Goal: Information Seeking & Learning: Learn about a topic

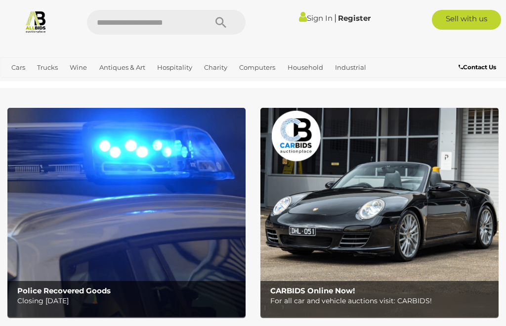
click at [0, 0] on link "View All Antiques & Art Auctions" at bounding box center [0, 0] width 0 height 0
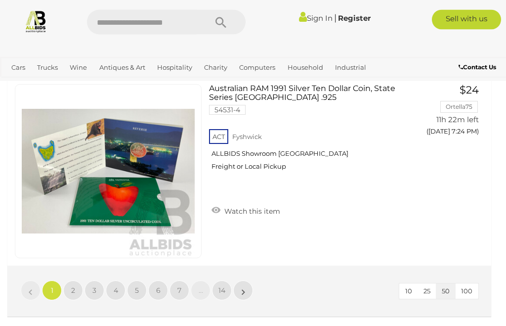
scroll to position [9580, 0]
click at [96, 281] on link "3" at bounding box center [94, 291] width 20 height 20
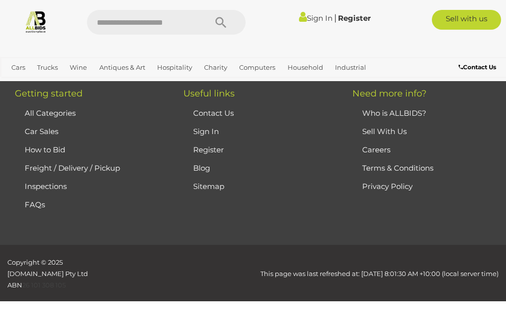
scroll to position [223, 0]
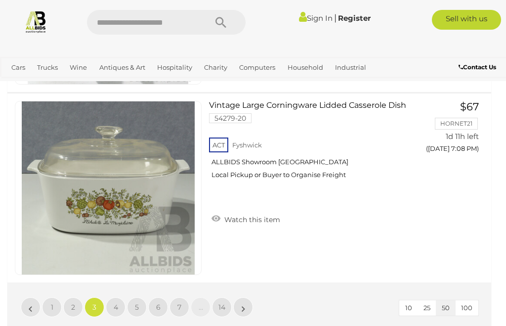
scroll to position [9562, 0]
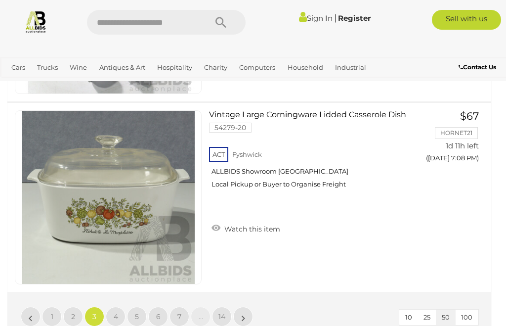
click at [118, 306] on link "4" at bounding box center [116, 316] width 20 height 20
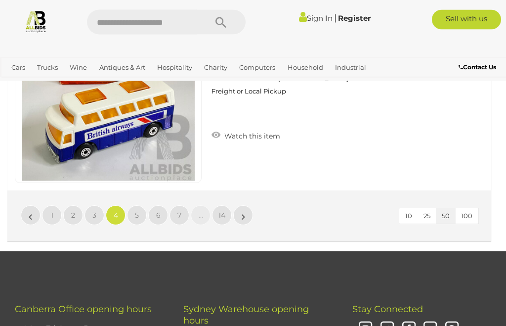
scroll to position [9656, 0]
click at [166, 205] on link "6" at bounding box center [158, 215] width 20 height 20
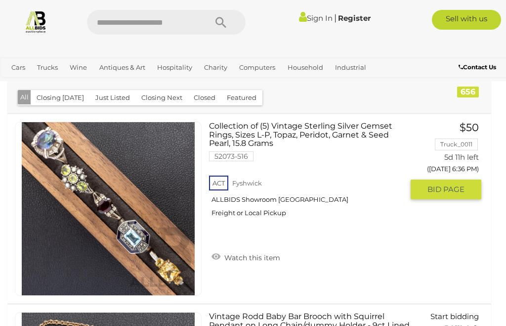
click at [141, 192] on img at bounding box center [108, 208] width 173 height 173
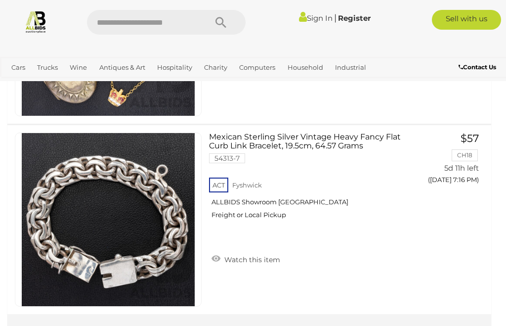
scroll to position [9531, 0]
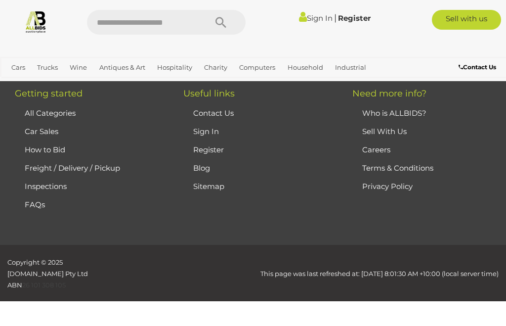
scroll to position [223, 0]
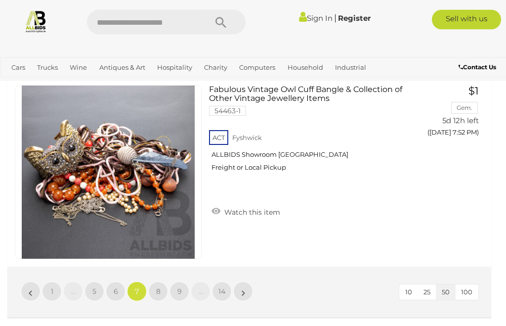
scroll to position [9580, 0]
click at [160, 281] on link "8" at bounding box center [158, 291] width 20 height 20
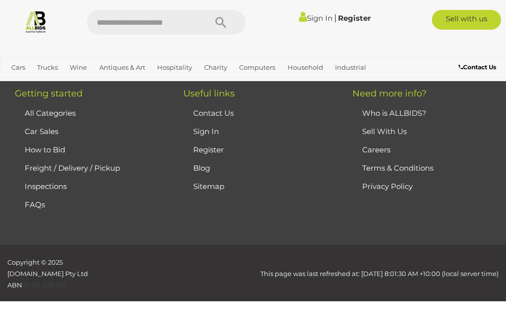
scroll to position [223, 0]
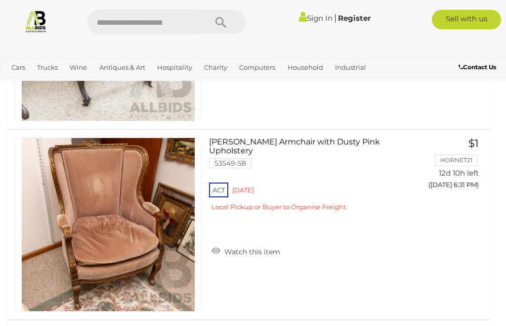
scroll to position [8006, 0]
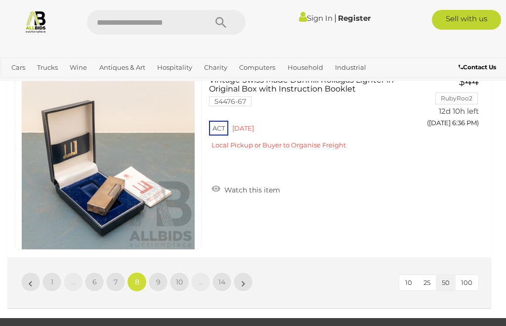
click at [162, 272] on link "9" at bounding box center [158, 282] width 20 height 20
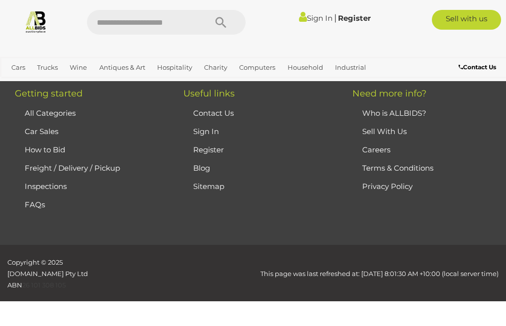
scroll to position [223, 0]
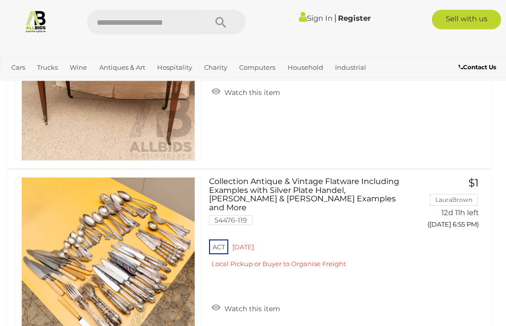
scroll to position [7199, 0]
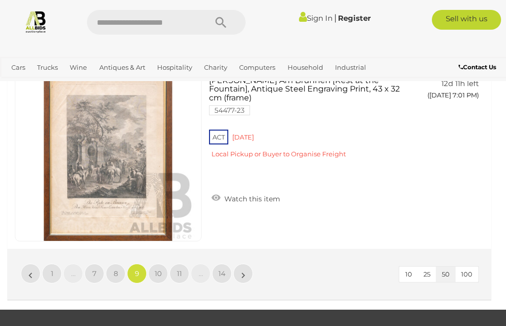
click at [182, 263] on link "11" at bounding box center [179, 273] width 20 height 20
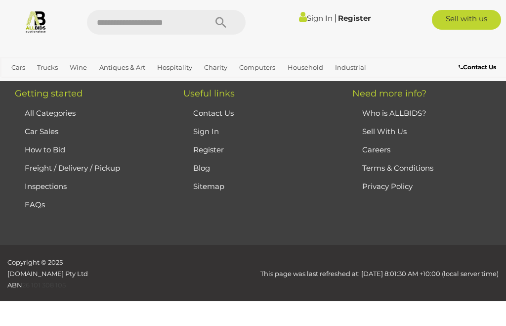
scroll to position [223, 0]
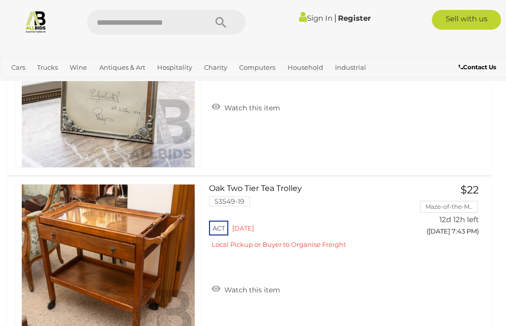
scroll to position [8148, 0]
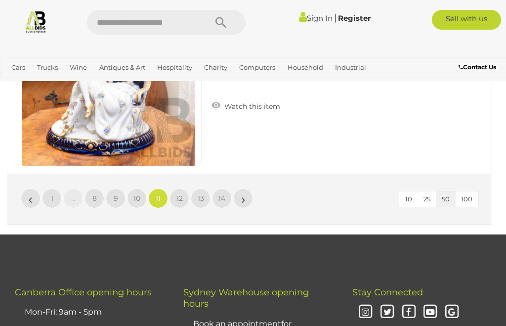
click at [206, 188] on link "13" at bounding box center [201, 198] width 20 height 20
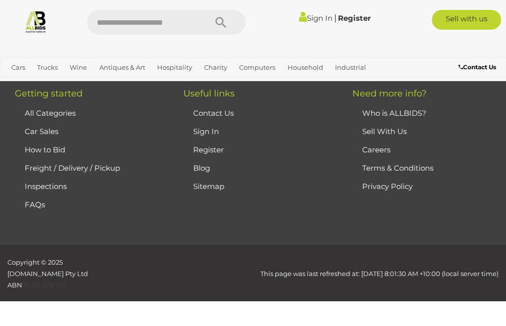
scroll to position [223, 0]
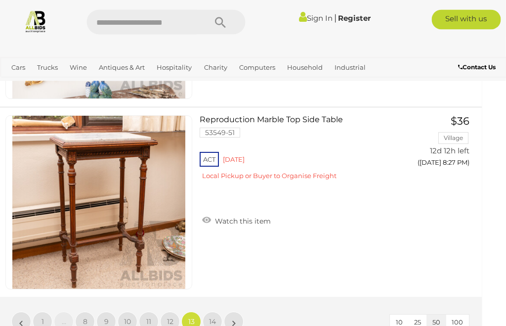
scroll to position [9550, 9]
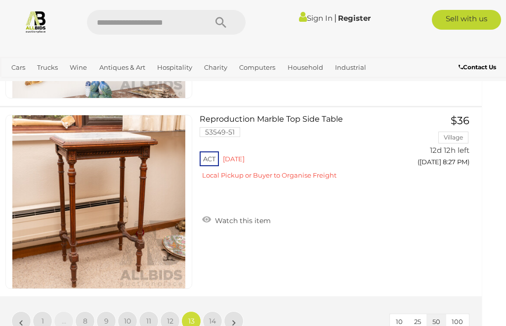
click at [217, 311] on link "14" at bounding box center [213, 321] width 20 height 20
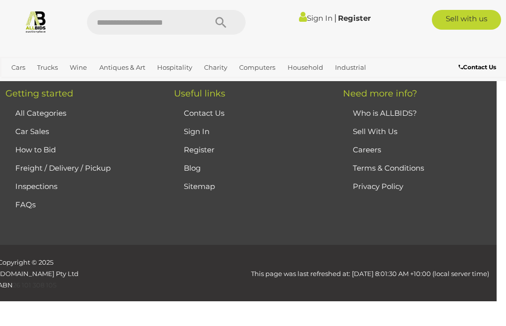
scroll to position [223, 0]
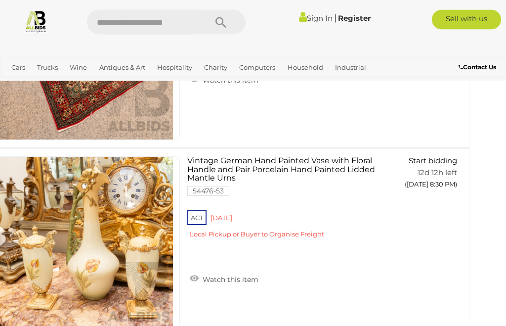
scroll to position [948, 22]
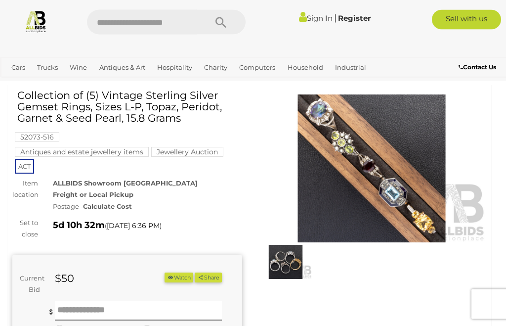
scroll to position [30, 0]
click at [400, 171] on img at bounding box center [372, 168] width 230 height 148
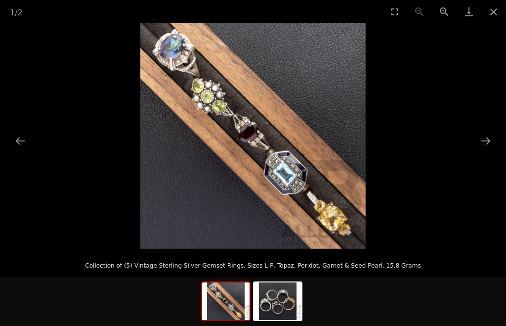
click at [494, 8] on button "Close gallery" at bounding box center [493, 11] width 25 height 23
